Goal: Task Accomplishment & Management: Manage account settings

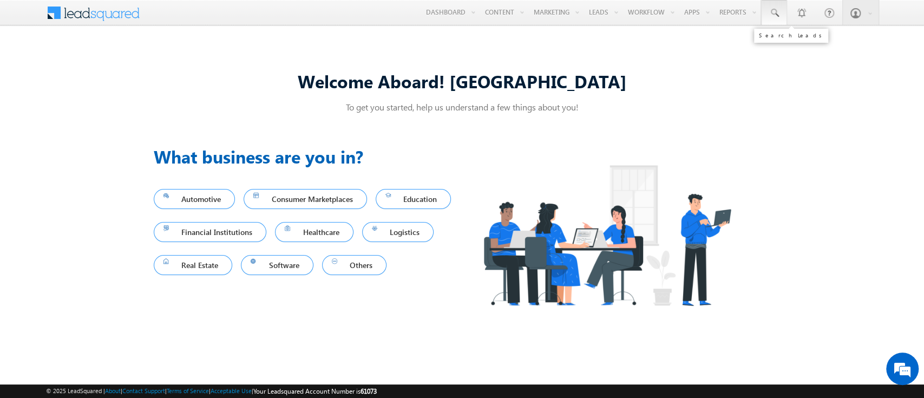
click at [779, 18] on span at bounding box center [774, 13] width 11 height 11
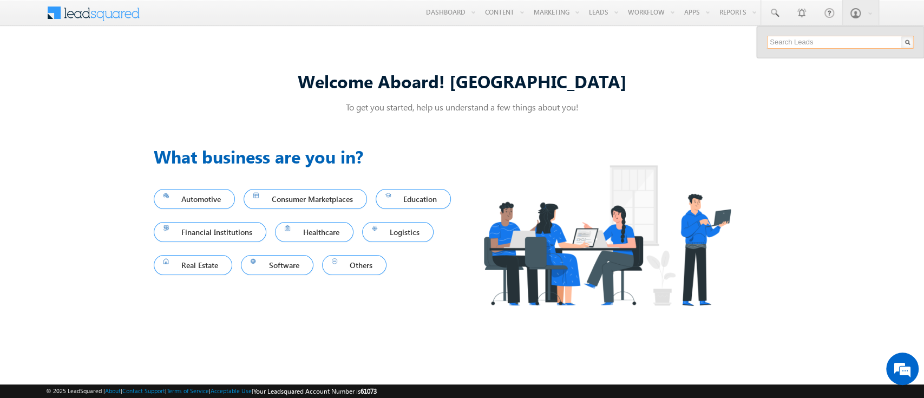
click at [823, 41] on input "text" at bounding box center [840, 42] width 147 height 13
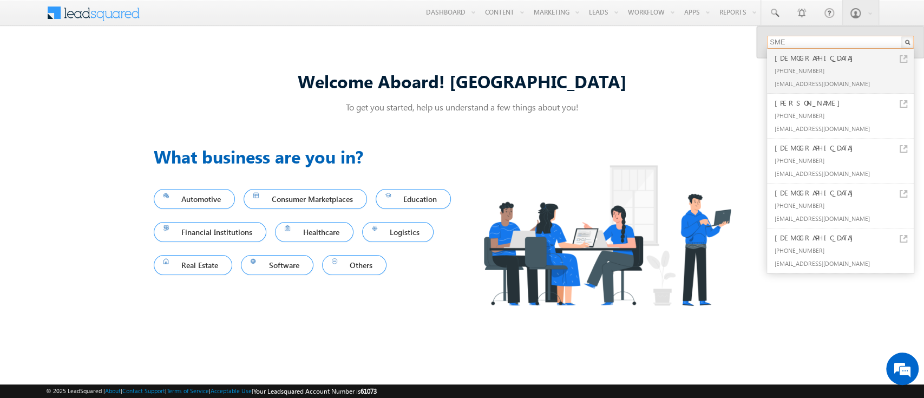
type input "SME0000309"
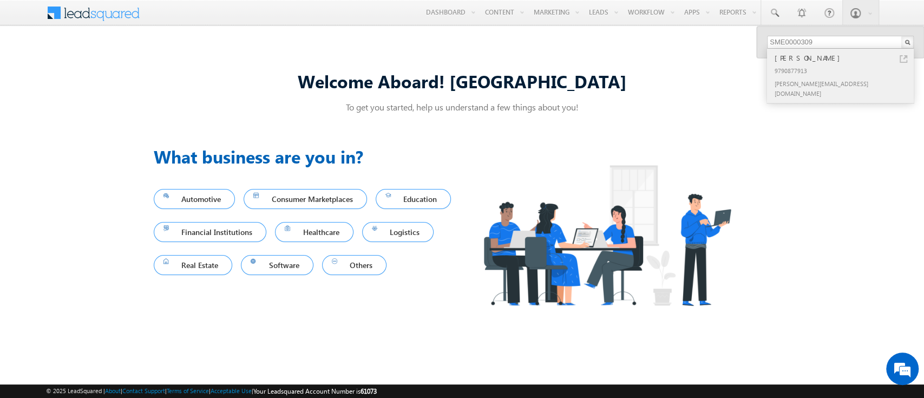
click at [838, 57] on div "[PERSON_NAME]" at bounding box center [845, 58] width 145 height 12
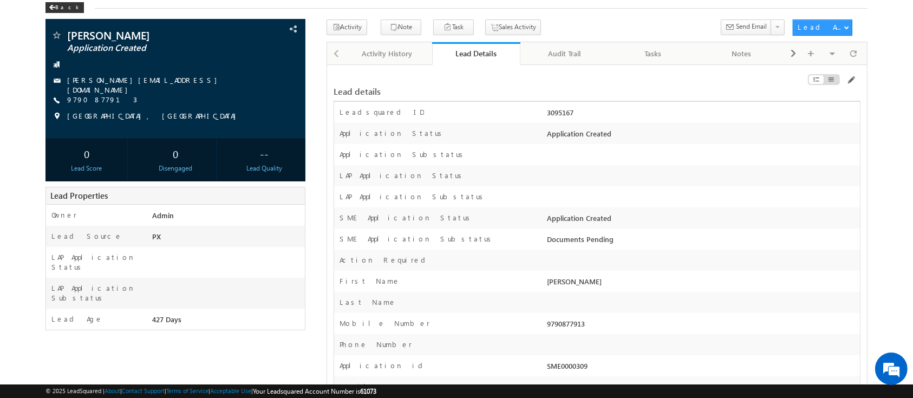
scroll to position [55, 0]
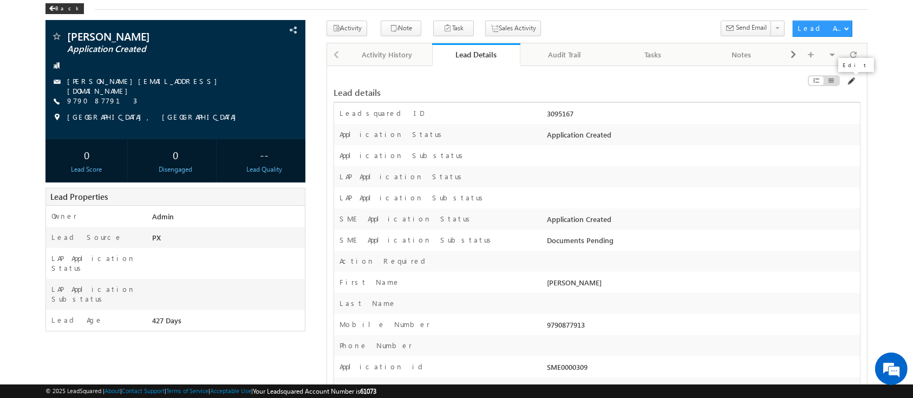
click at [852, 80] on span at bounding box center [850, 81] width 9 height 9
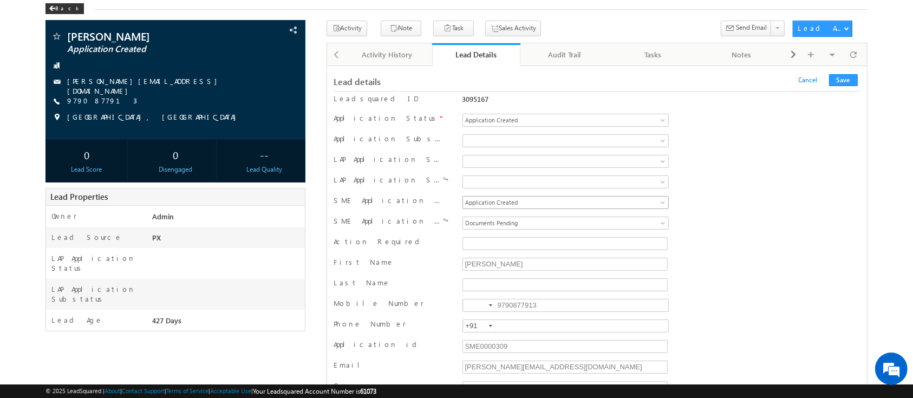
click at [629, 204] on span "Application Created" at bounding box center [547, 203] width 169 height 10
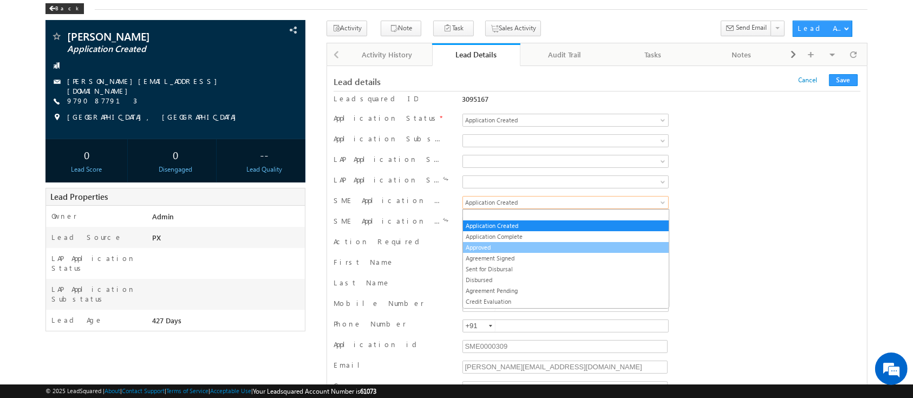
click at [589, 245] on link "Approved" at bounding box center [566, 248] width 206 height 10
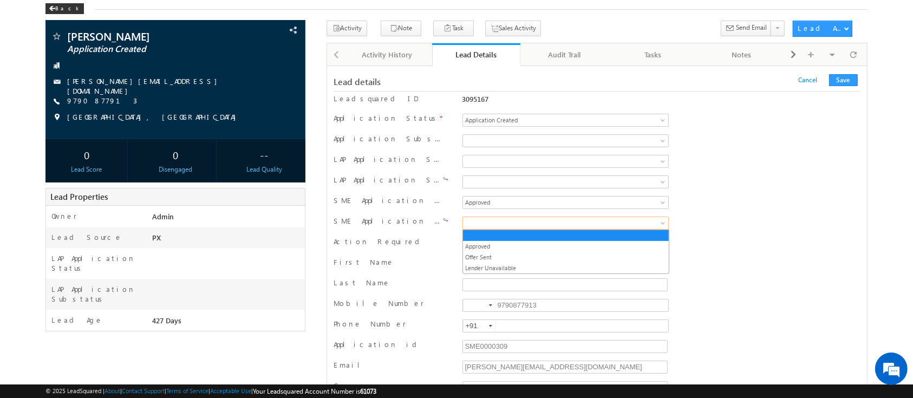
click at [624, 224] on span at bounding box center [547, 223] width 169 height 10
click at [598, 245] on link "Approved" at bounding box center [566, 246] width 206 height 10
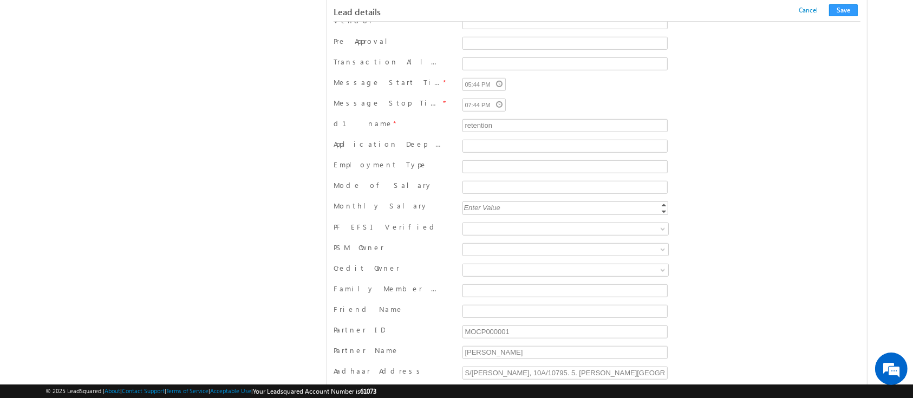
scroll to position [13127, 0]
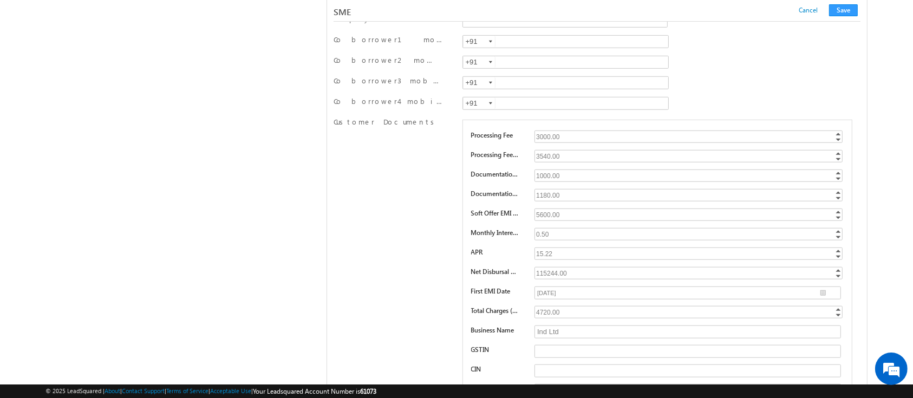
click at [571, 247] on div "15.22" at bounding box center [689, 253] width 310 height 12
click at [571, 247] on input "15.22" at bounding box center [688, 253] width 308 height 12
type input "1"
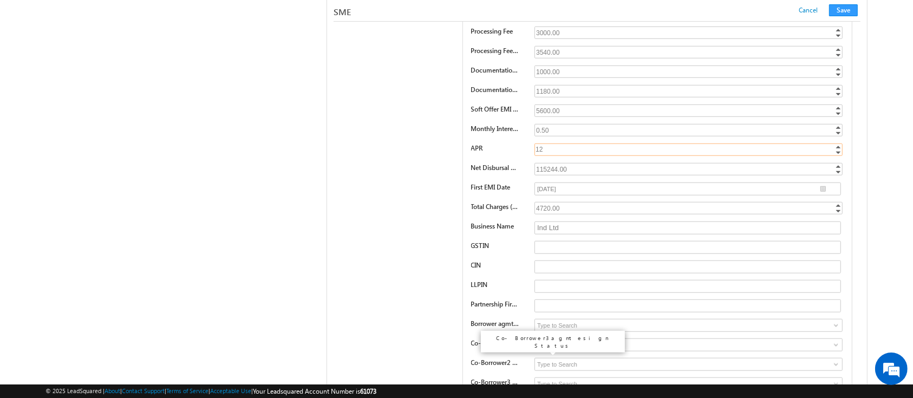
scroll to position [13222, 0]
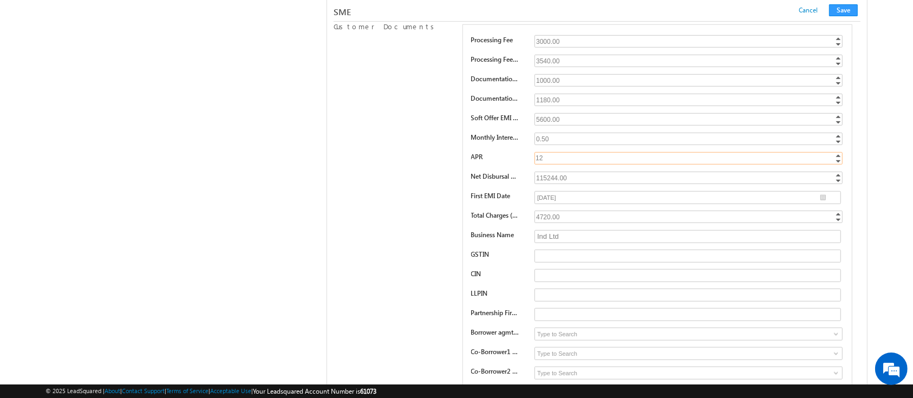
type input "12"
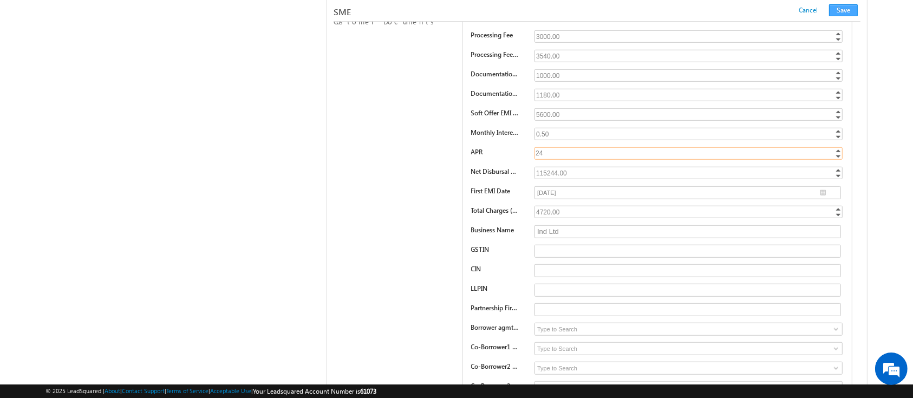
type input "24"
click at [839, 11] on button "Save" at bounding box center [843, 10] width 29 height 12
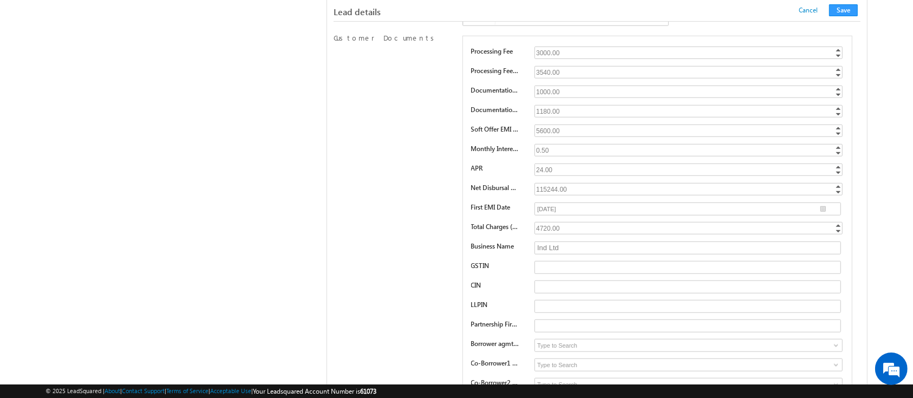
scroll to position [154, 0]
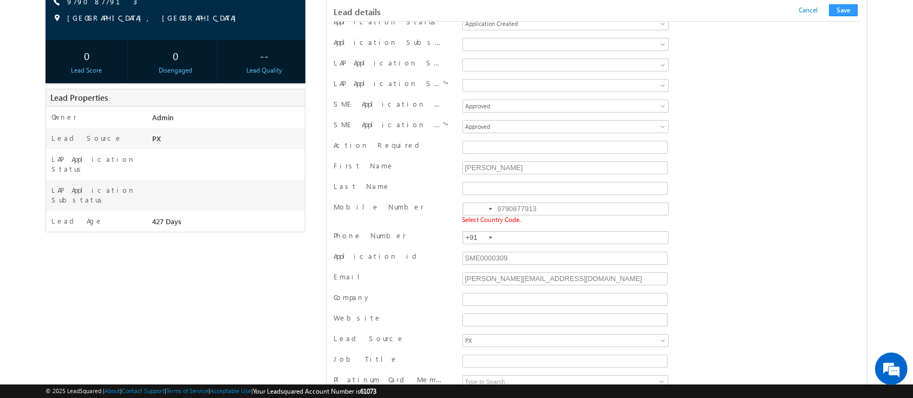
click at [489, 208] on div at bounding box center [490, 209] width 3 height 2
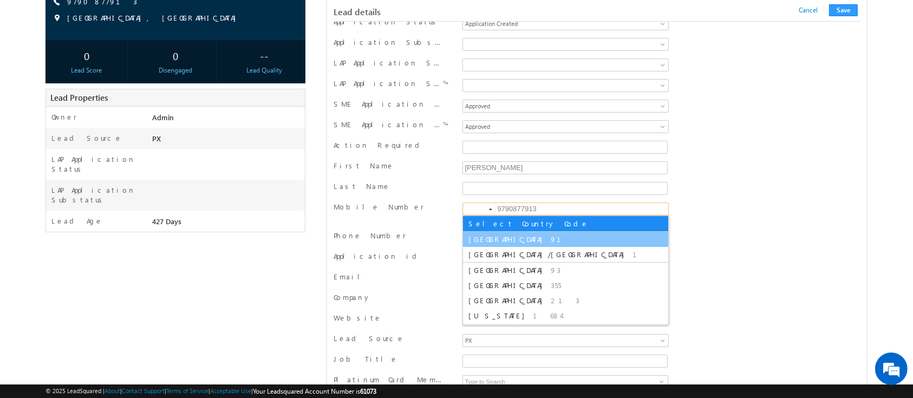
click at [551, 234] on span "91" at bounding box center [562, 238] width 23 height 9
type input "+91"
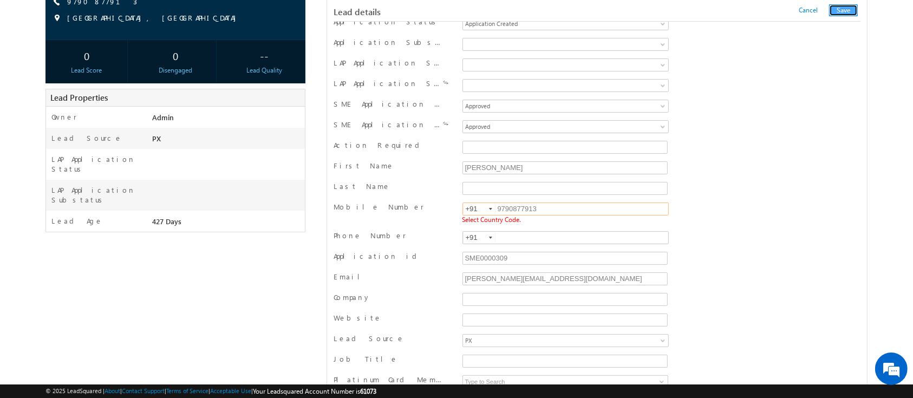
click at [841, 9] on button "Save" at bounding box center [843, 10] width 29 height 12
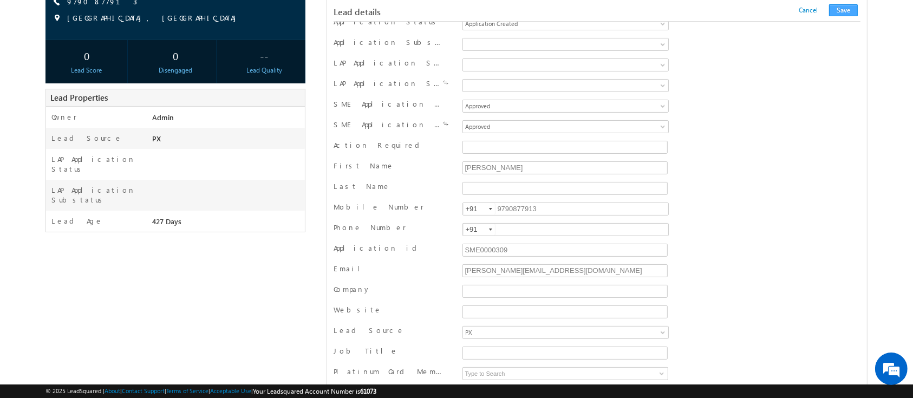
scroll to position [1057, 0]
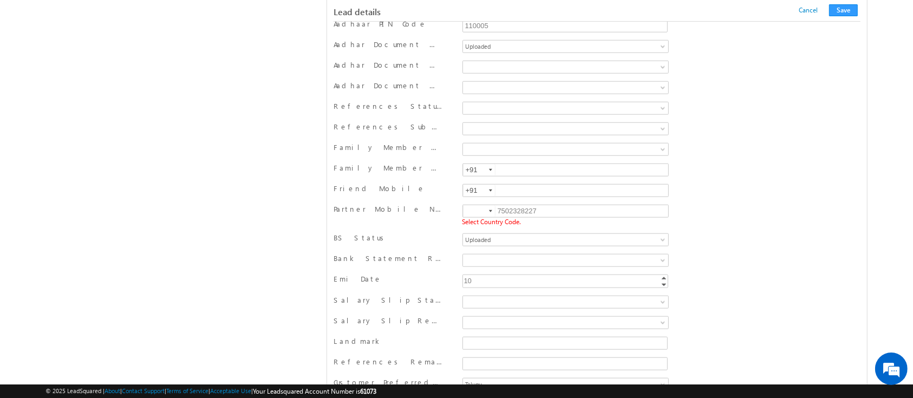
click at [489, 210] on div at bounding box center [490, 211] width 3 height 2
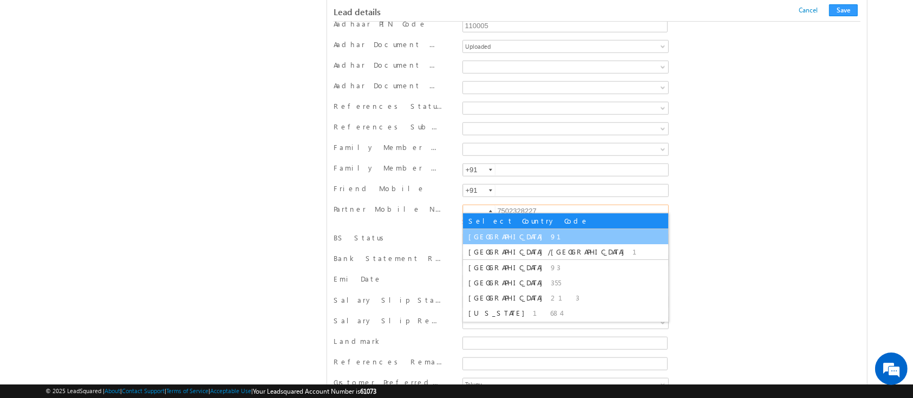
click at [486, 241] on li "India 91" at bounding box center [565, 236] width 205 height 15
type input "+91"
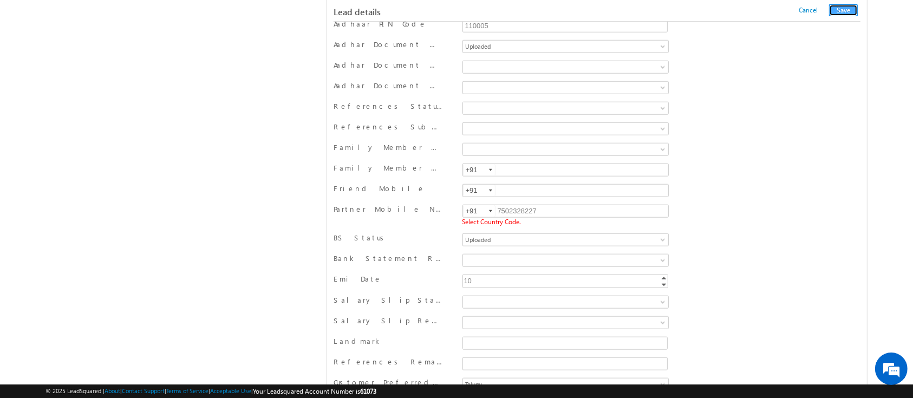
click at [842, 11] on button "Save" at bounding box center [843, 10] width 29 height 12
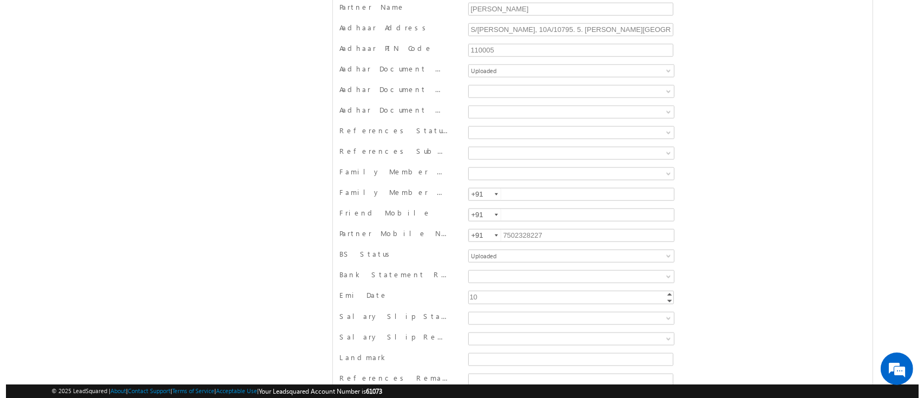
scroll to position [0, 0]
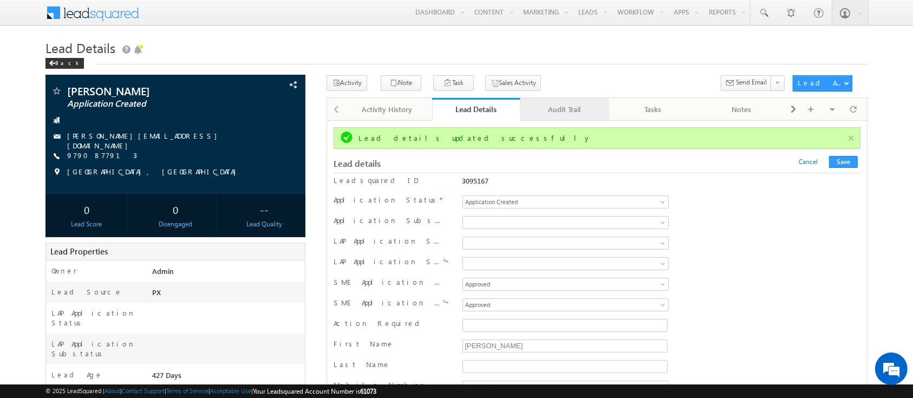
click at [548, 119] on link "Audit Trail" at bounding box center [564, 109] width 89 height 23
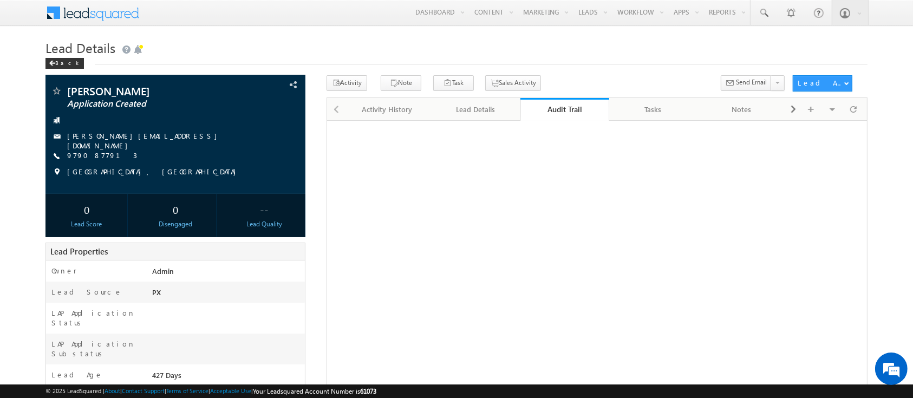
click at [554, 115] on link "Audit Trail" at bounding box center [564, 109] width 89 height 23
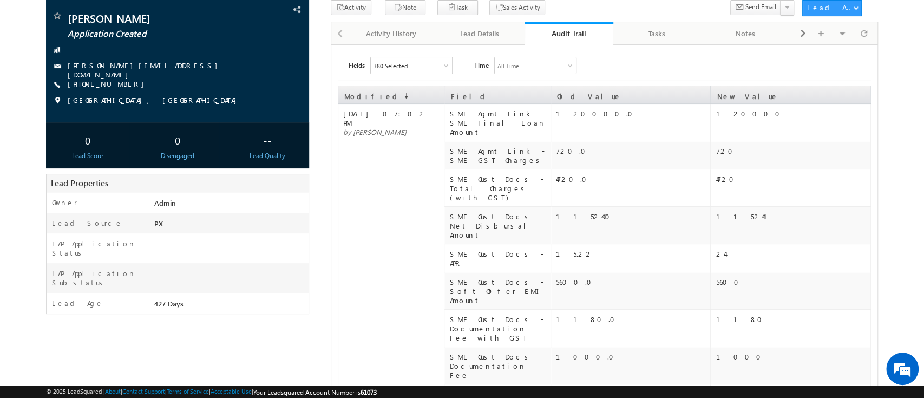
scroll to position [75, 0]
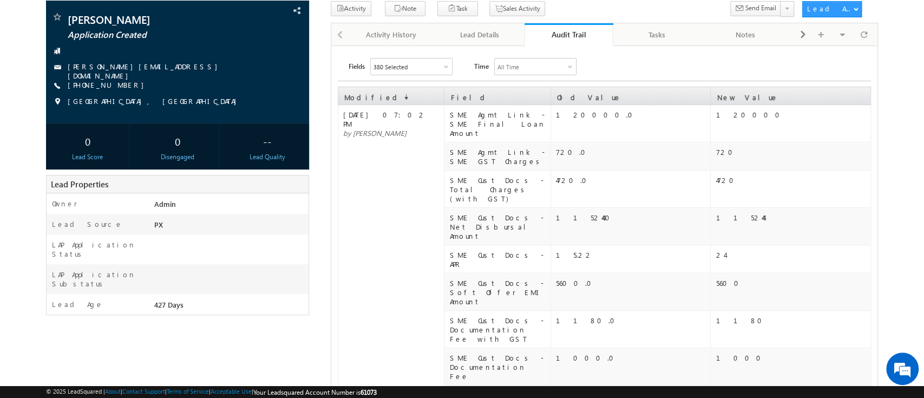
click at [574, 30] on div "Audit Trail" at bounding box center [569, 34] width 73 height 10
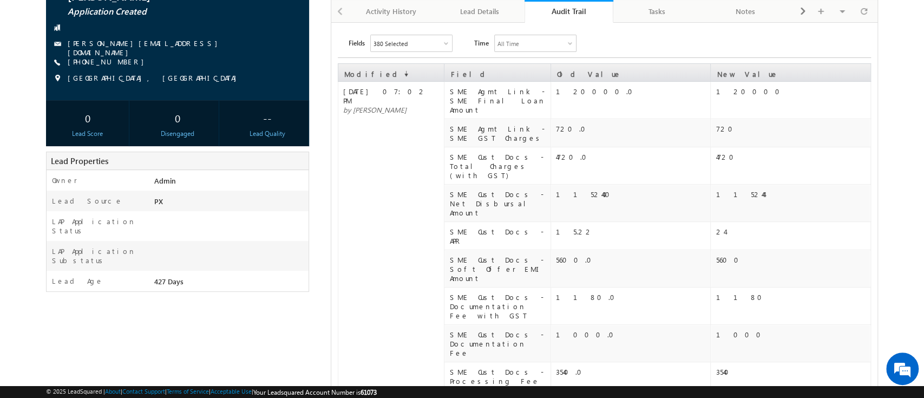
scroll to position [0, 0]
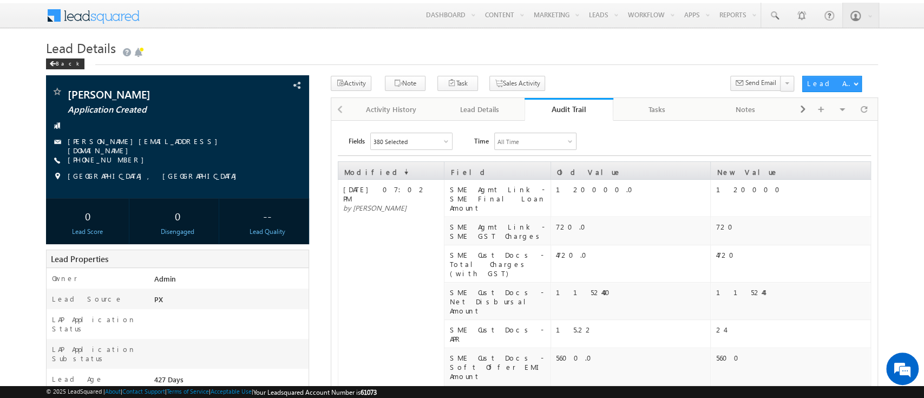
click at [572, 107] on div "Audit Trail" at bounding box center [569, 109] width 73 height 10
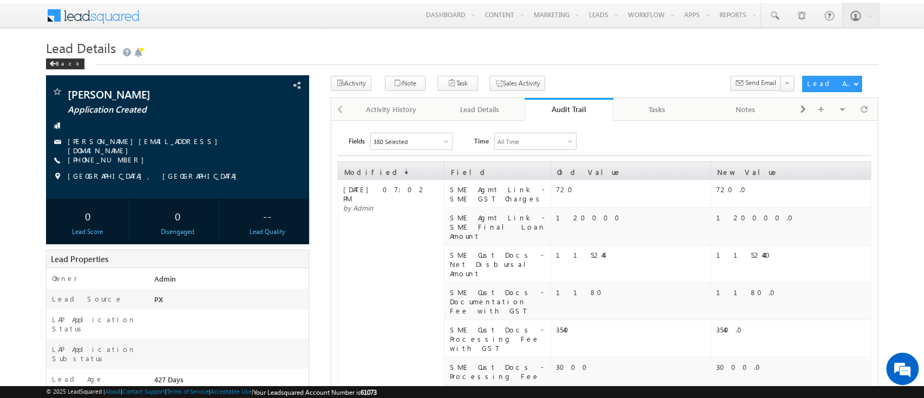
click at [566, 117] on link "Audit Trail" at bounding box center [569, 109] width 89 height 23
click at [572, 107] on div "Audit Trail" at bounding box center [569, 109] width 73 height 10
